Goal: Information Seeking & Learning: Find specific page/section

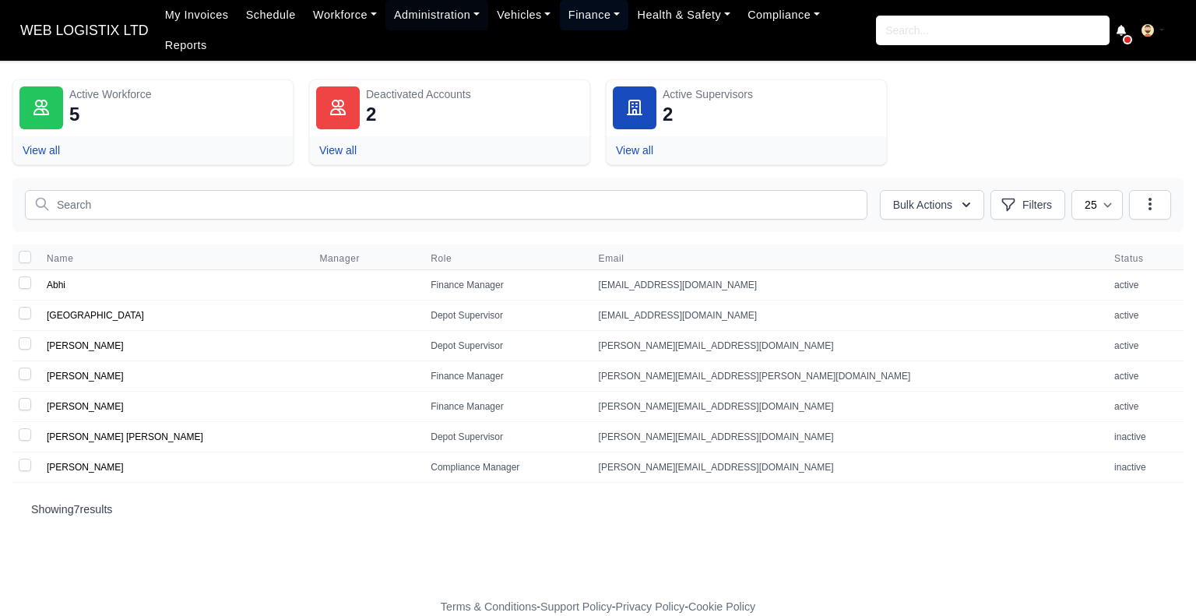
click at [567, 19] on link "Finance" at bounding box center [594, 15] width 69 height 30
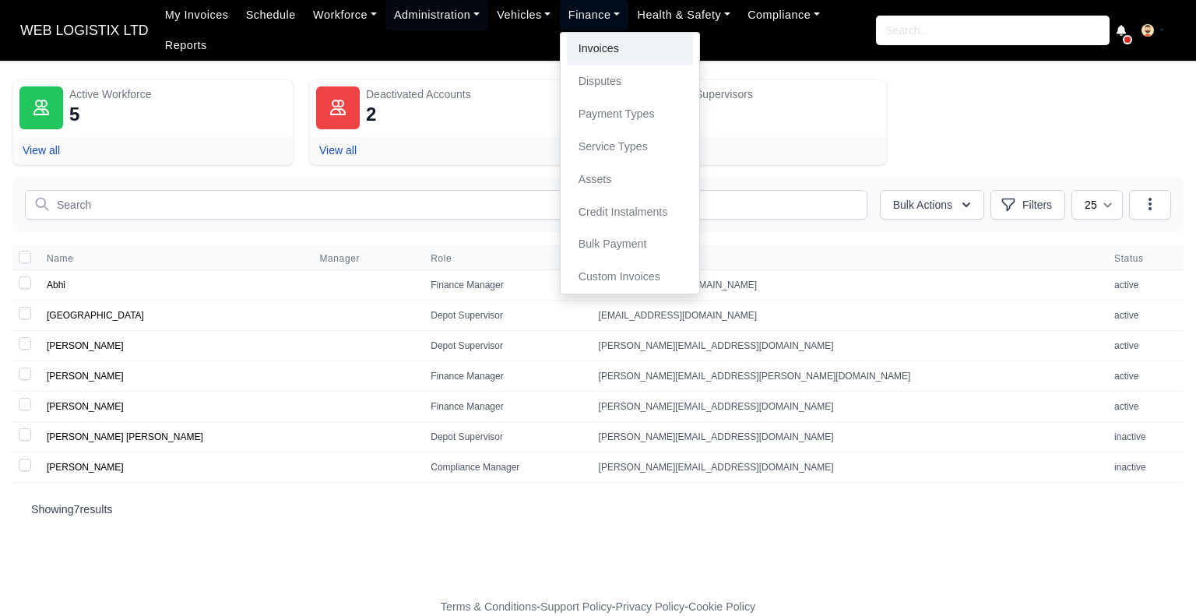
click at [616, 48] on link "Invoices" at bounding box center [630, 49] width 126 height 33
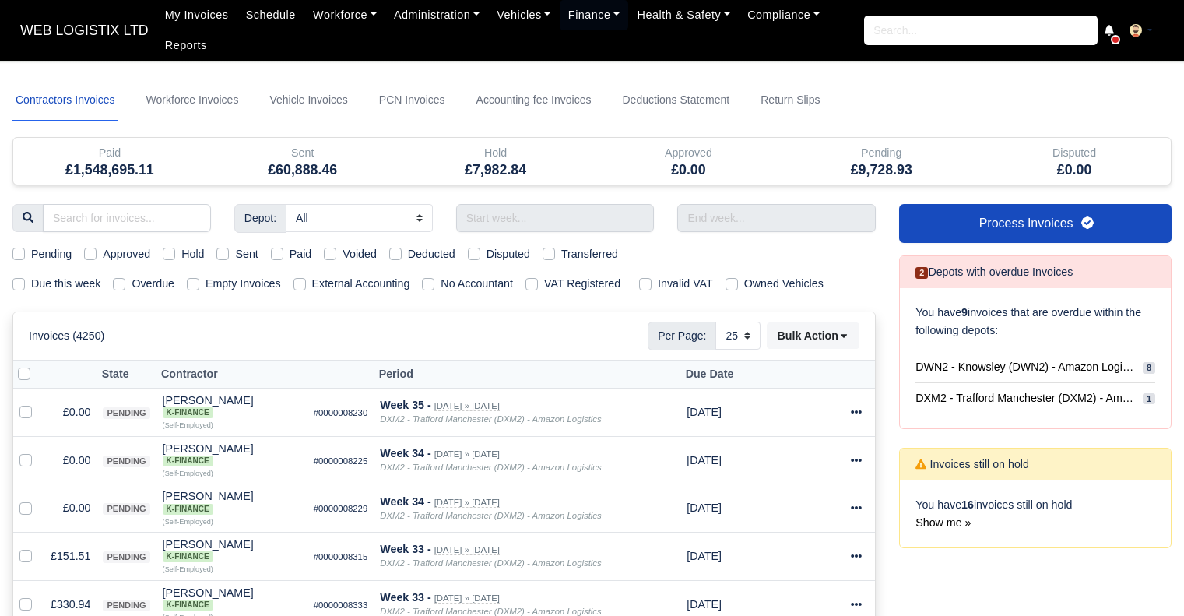
select select "25"
click at [571, 215] on input "text" at bounding box center [555, 218] width 198 height 28
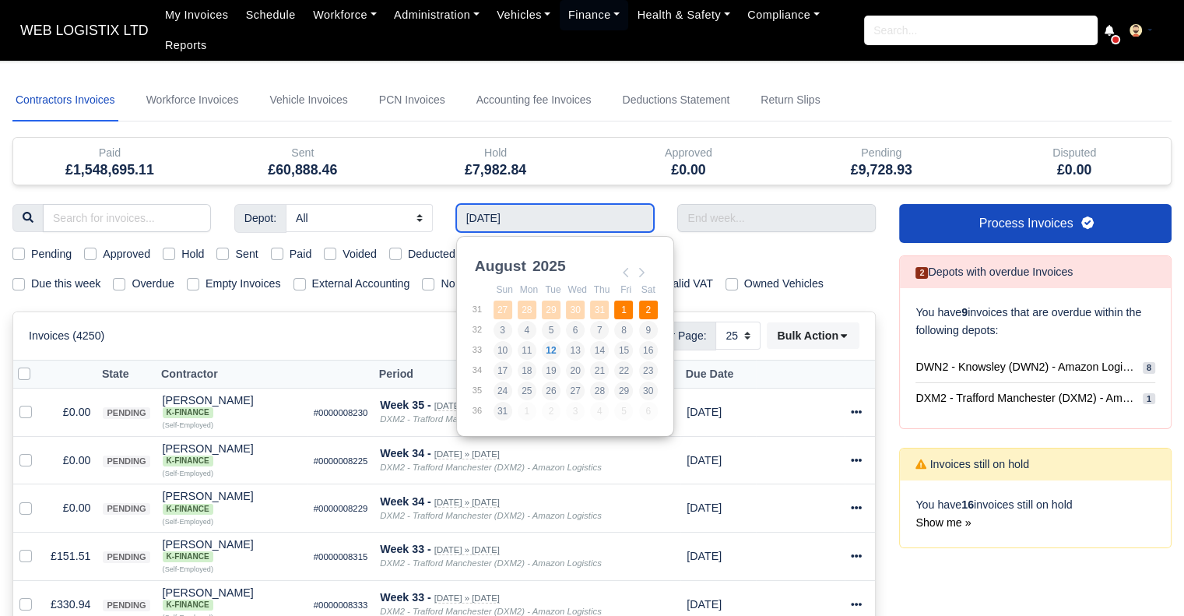
type input "27/07/2025 - 02/08/2025"
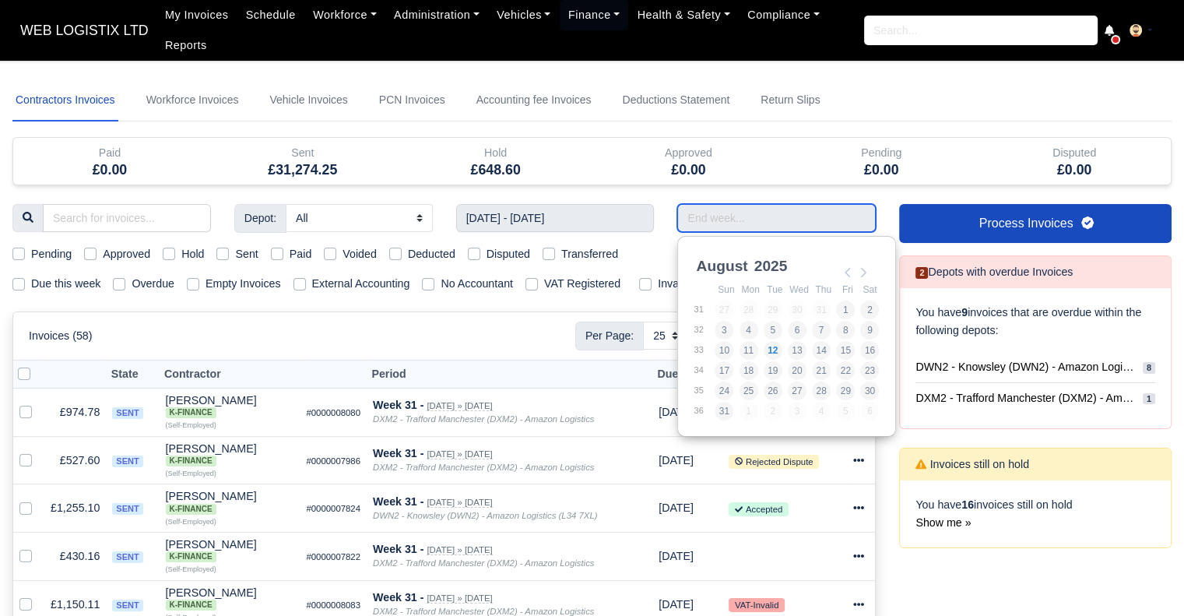
click at [720, 221] on input "Use the arrow keys to pick a date" at bounding box center [776, 218] width 198 height 28
type input "27/07/2025 - 02/08/2025"
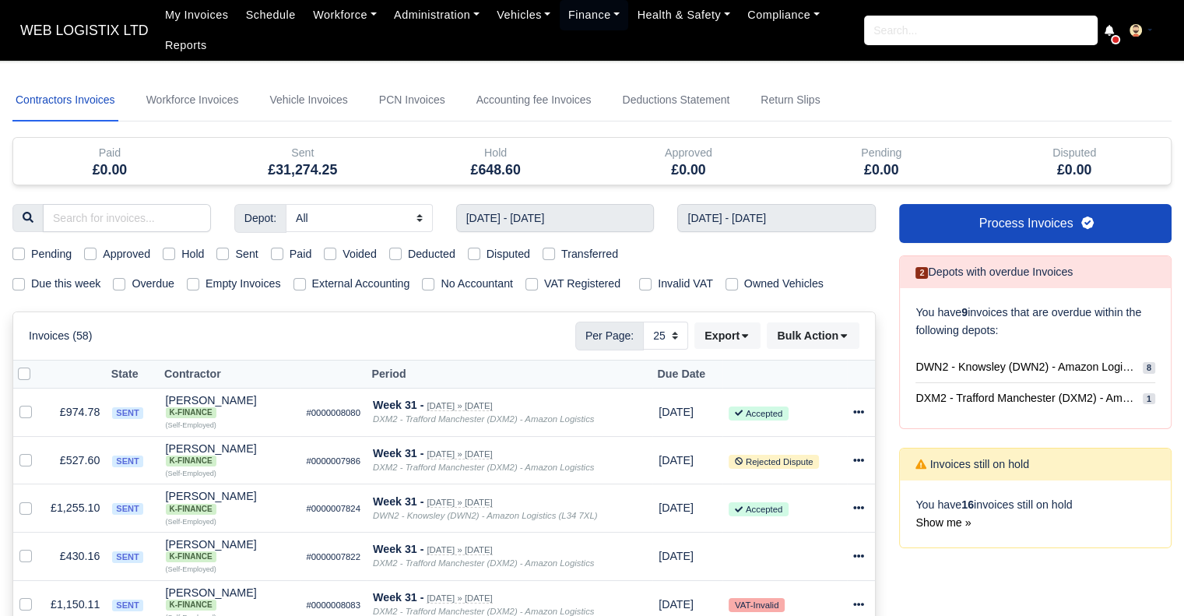
click at [235, 255] on label "Sent" at bounding box center [246, 254] width 23 height 18
click at [227, 255] on input "Sent" at bounding box center [222, 251] width 12 height 12
checkbox input "true"
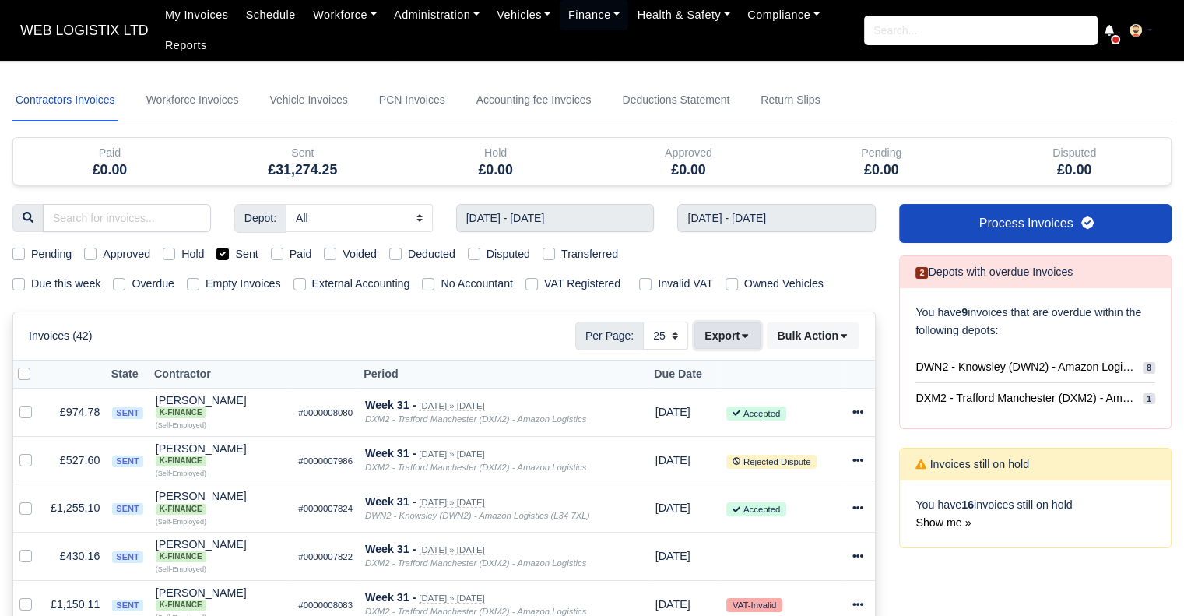
click at [750, 330] on icon at bounding box center [744, 335] width 11 height 11
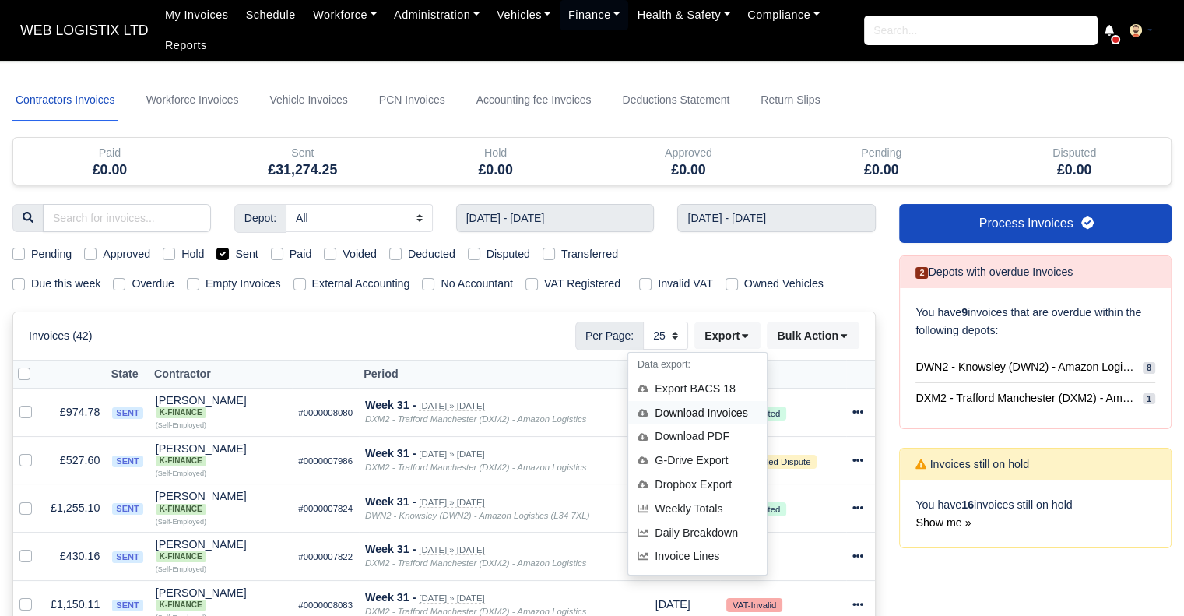
click at [726, 406] on div "Download Invoices" at bounding box center [697, 413] width 139 height 24
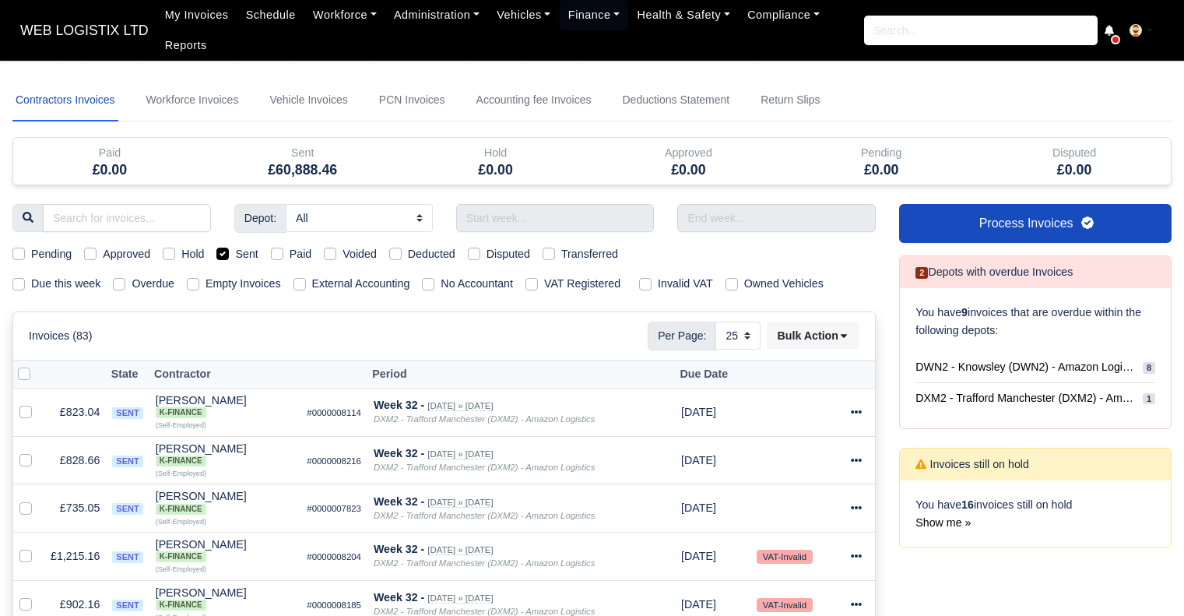
select select "25"
click at [335, 24] on link "Workforce" at bounding box center [344, 15] width 81 height 30
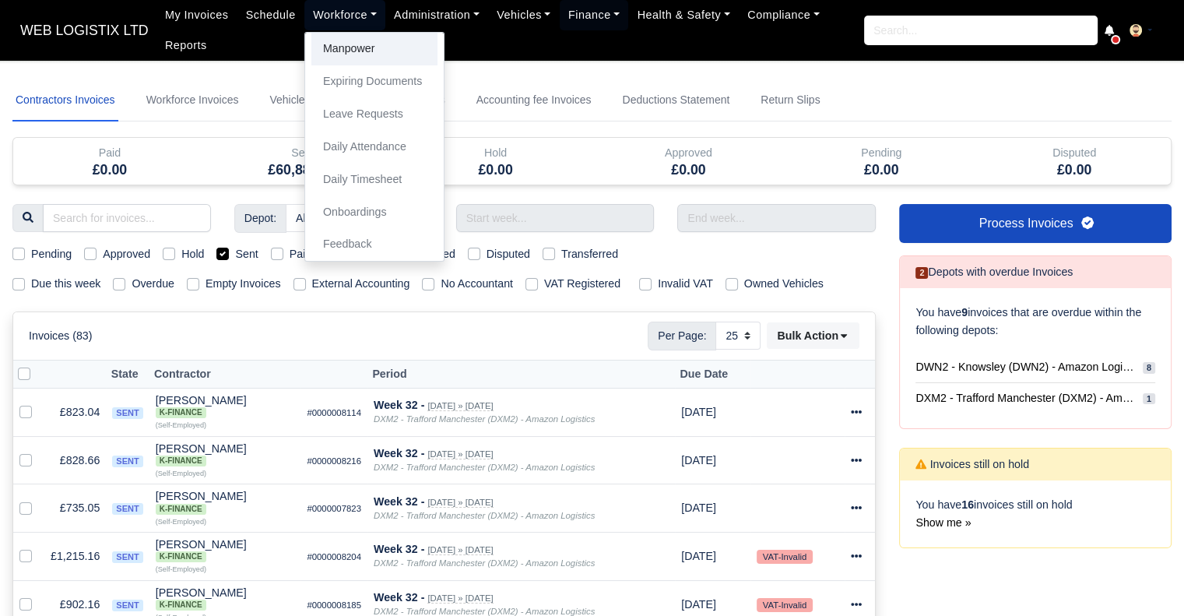
click at [335, 46] on link "Manpower" at bounding box center [374, 49] width 126 height 33
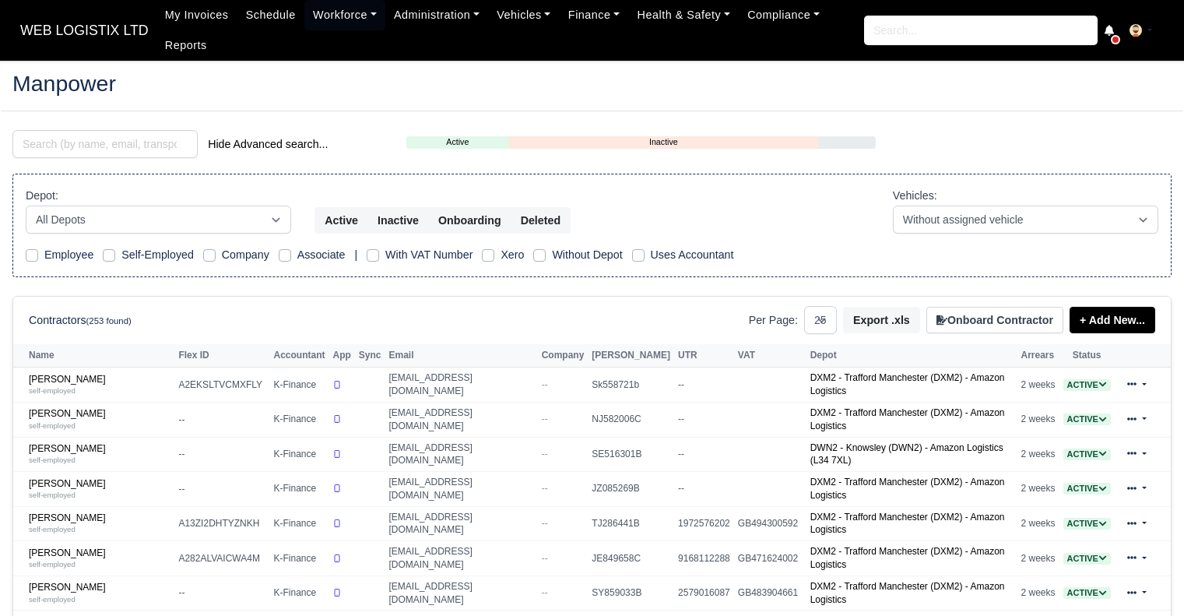
select select "25"
click at [156, 152] on input "search" at bounding box center [104, 144] width 185 height 28
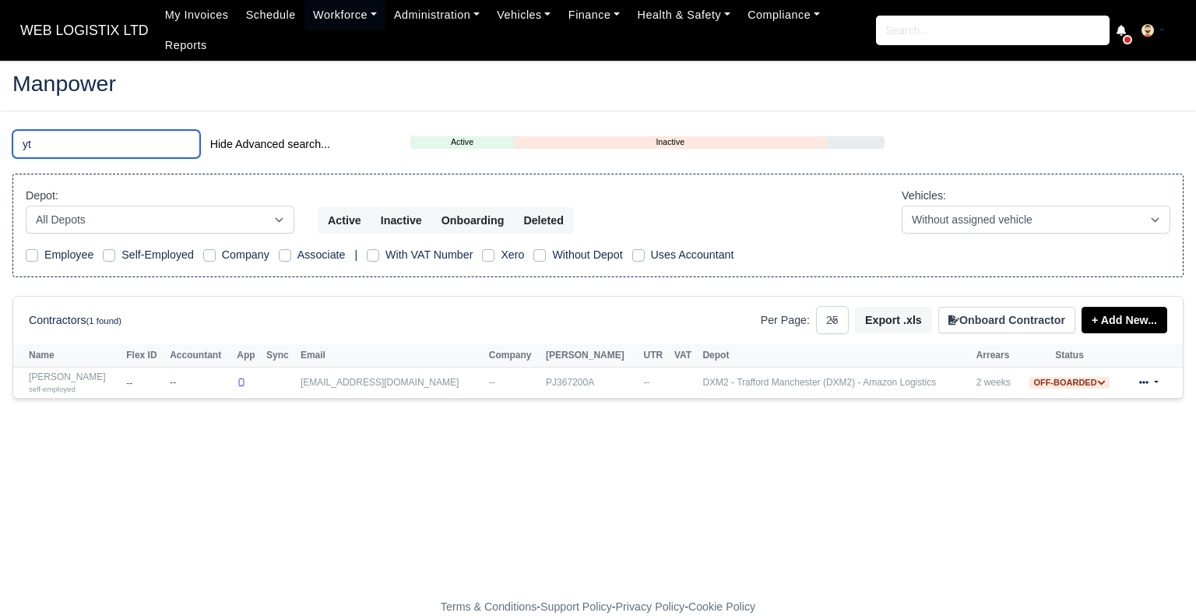
type input "y"
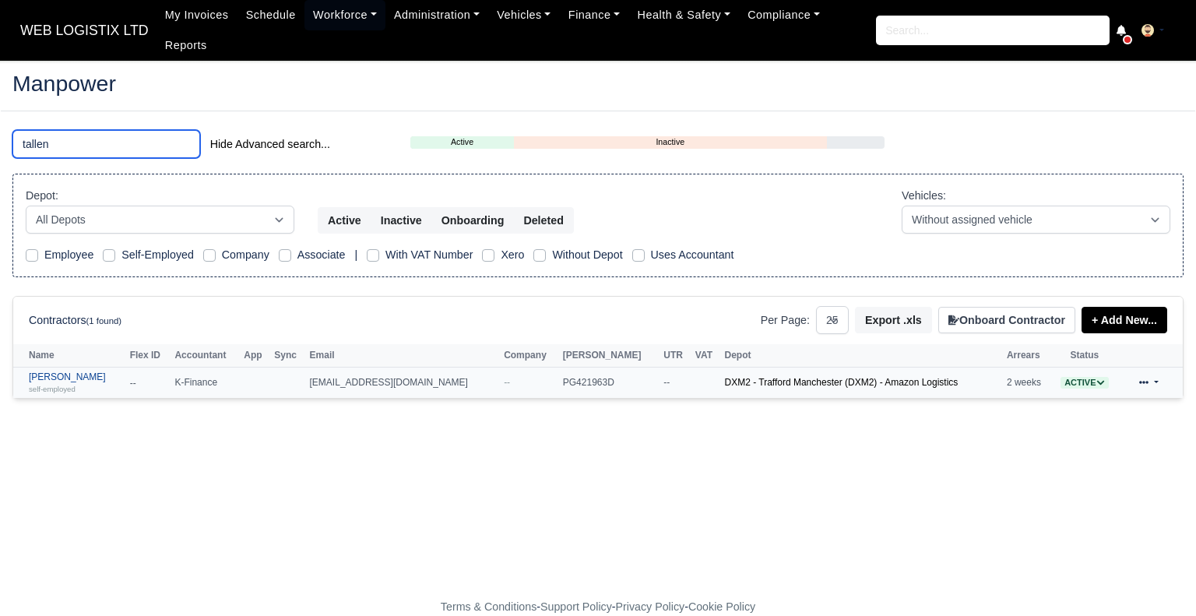
type input "tallen"
click at [59, 371] on link "Joseph Tallent self-employed" at bounding box center [75, 382] width 93 height 23
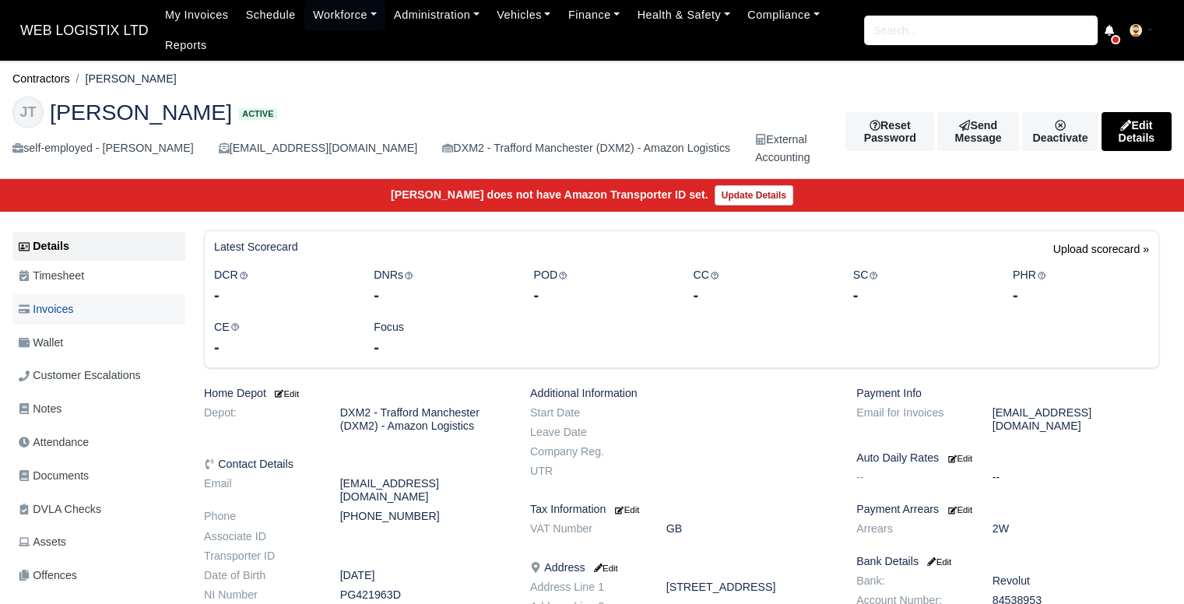
click at [62, 301] on span "Invoices" at bounding box center [46, 309] width 54 height 18
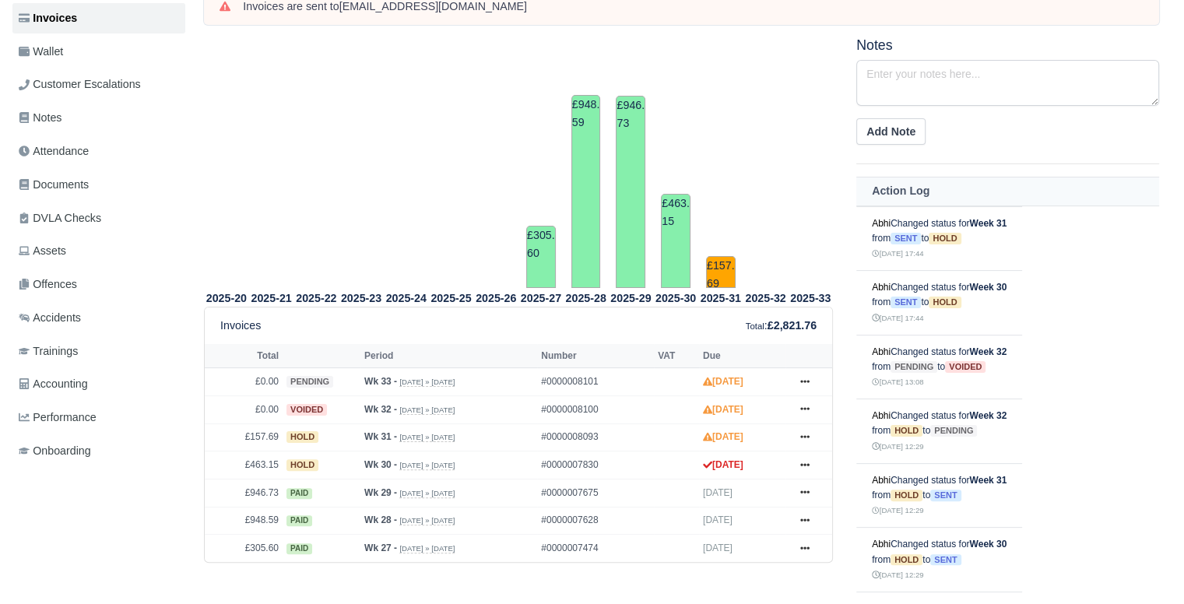
scroll to position [300, 0]
